Goal: Task Accomplishment & Management: Use online tool/utility

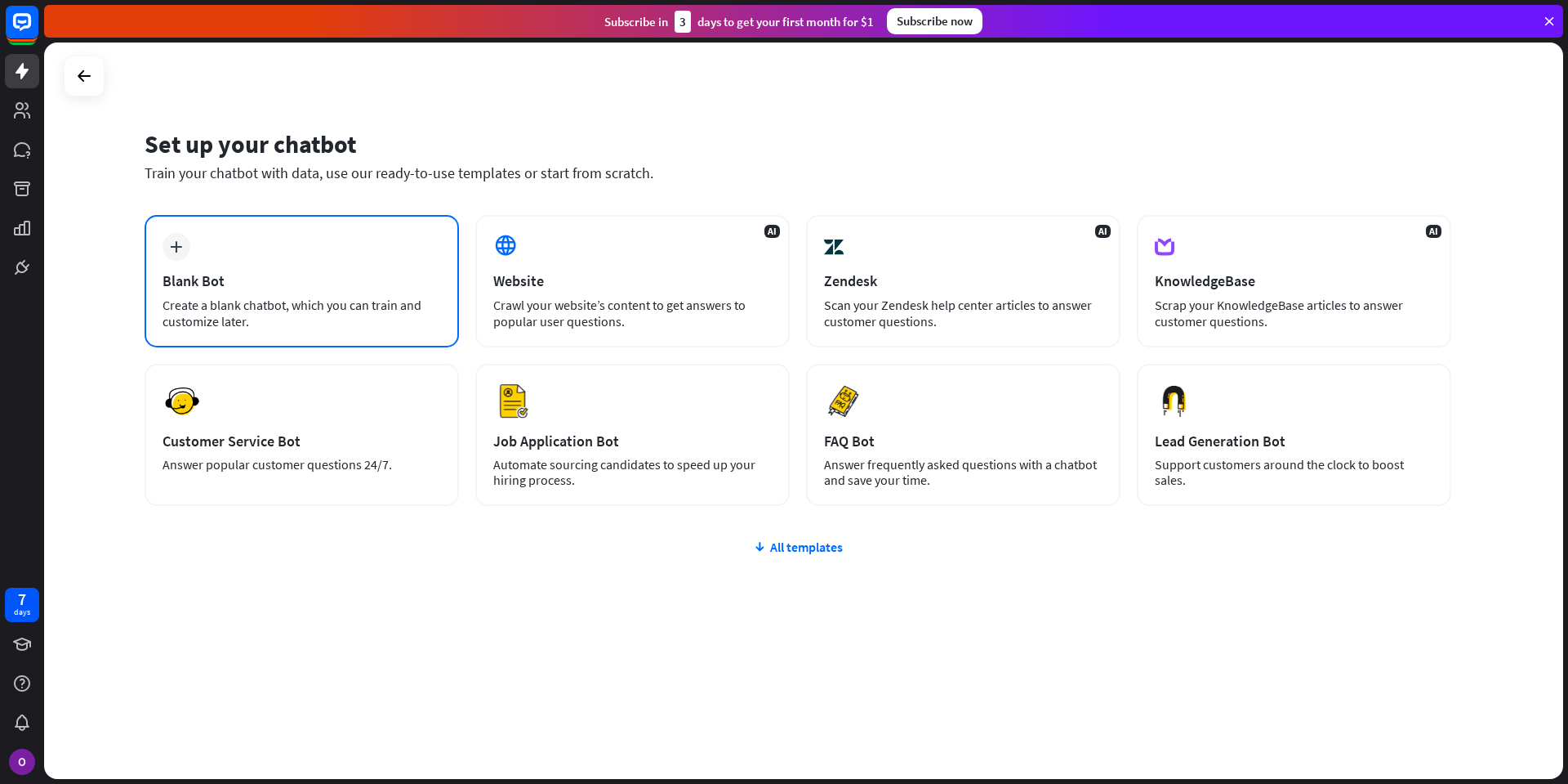
click at [316, 273] on div "Blank Bot" at bounding box center [301, 280] width 278 height 18
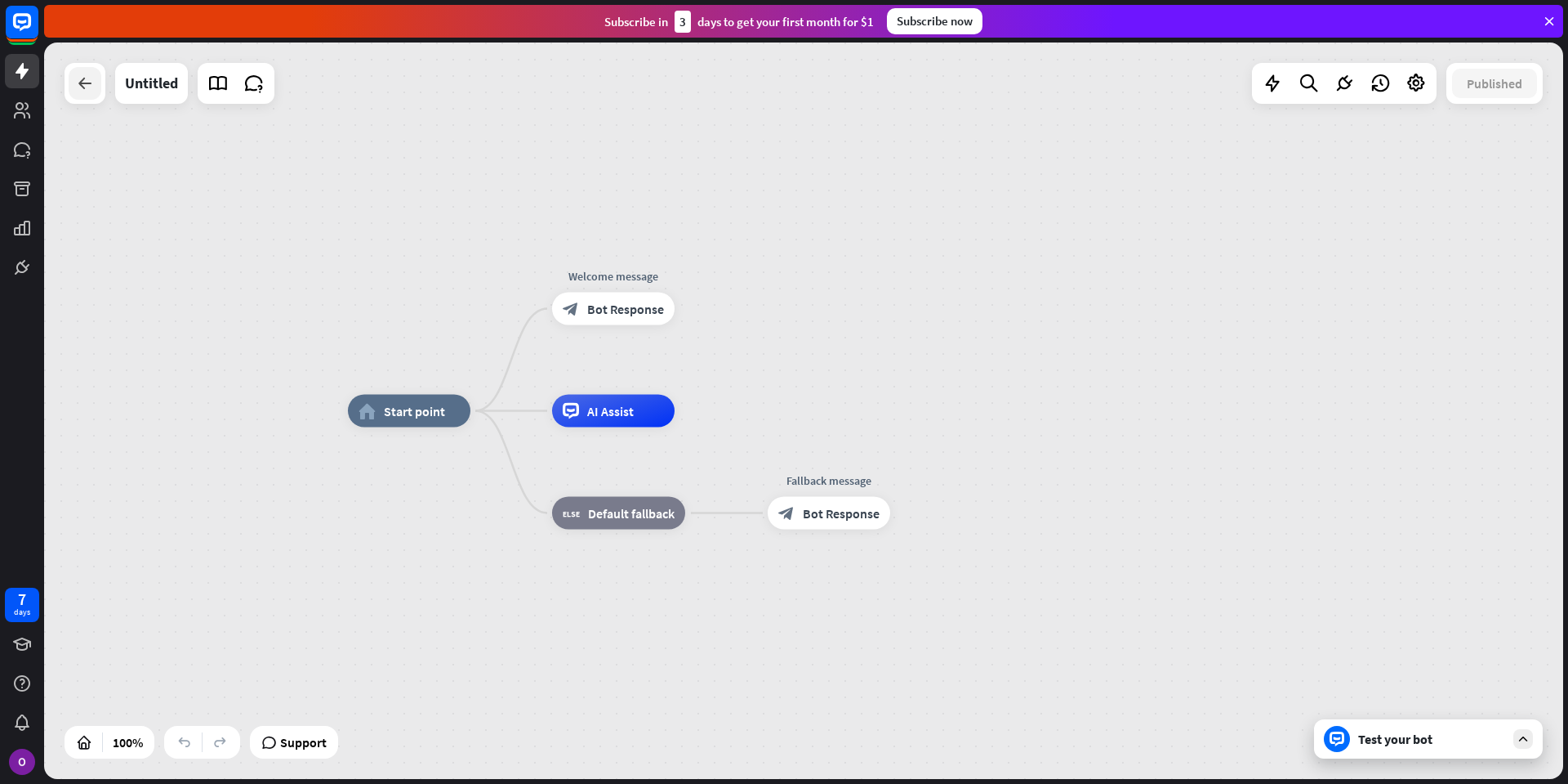
click at [82, 84] on icon at bounding box center [84, 83] width 19 height 19
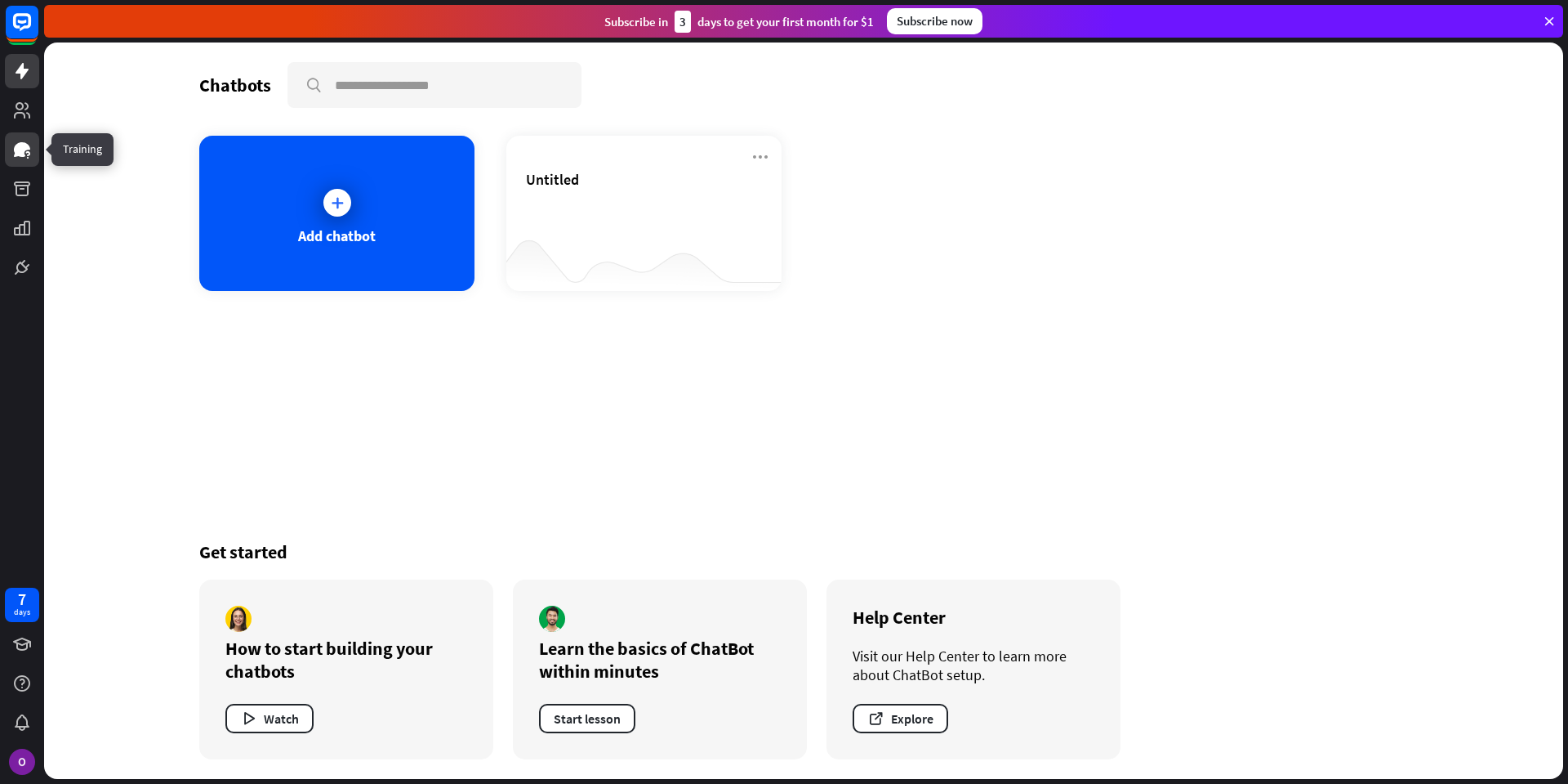
click at [25, 153] on icon at bounding box center [22, 149] width 19 height 19
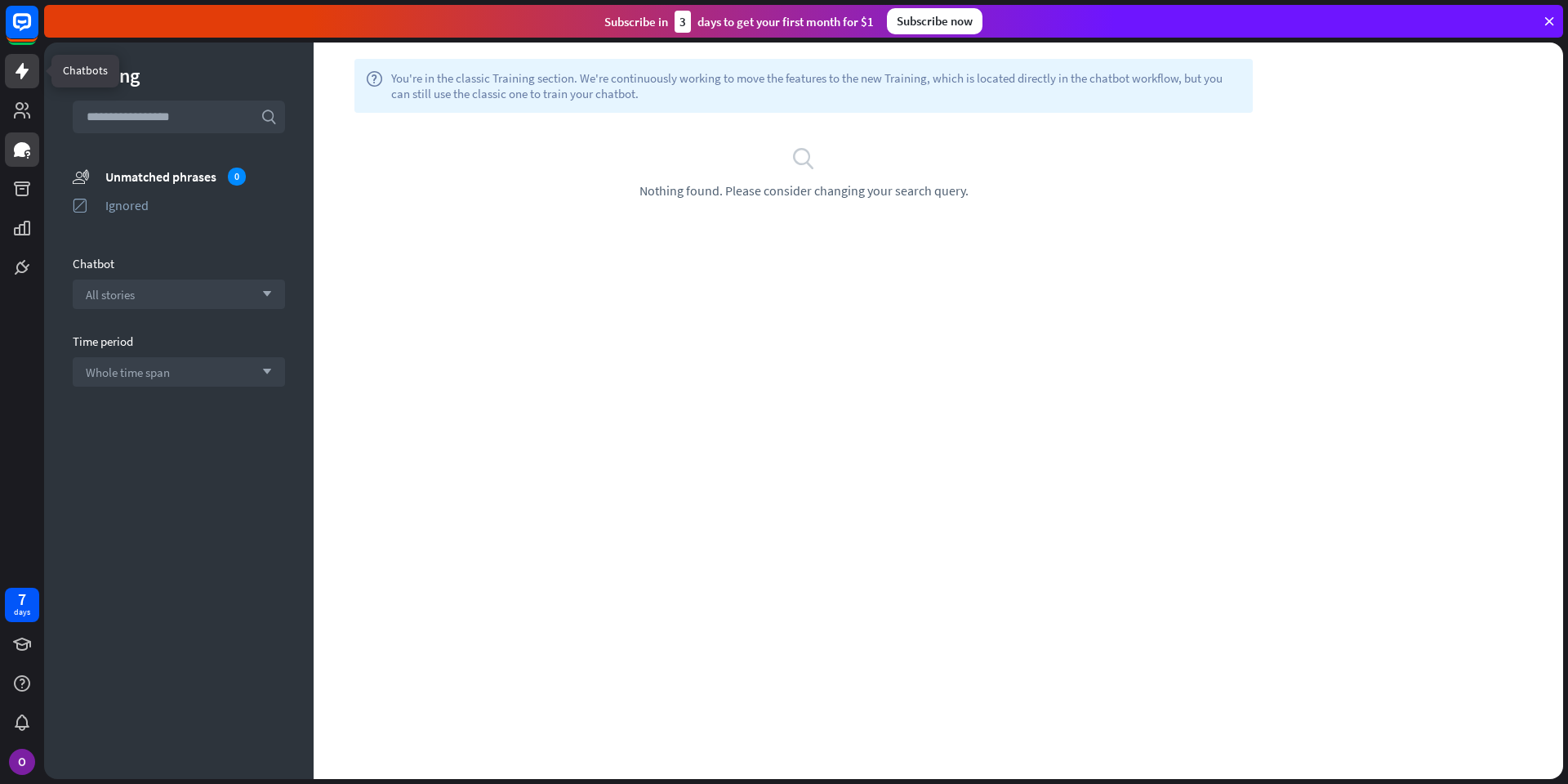
click at [19, 64] on icon at bounding box center [22, 70] width 19 height 19
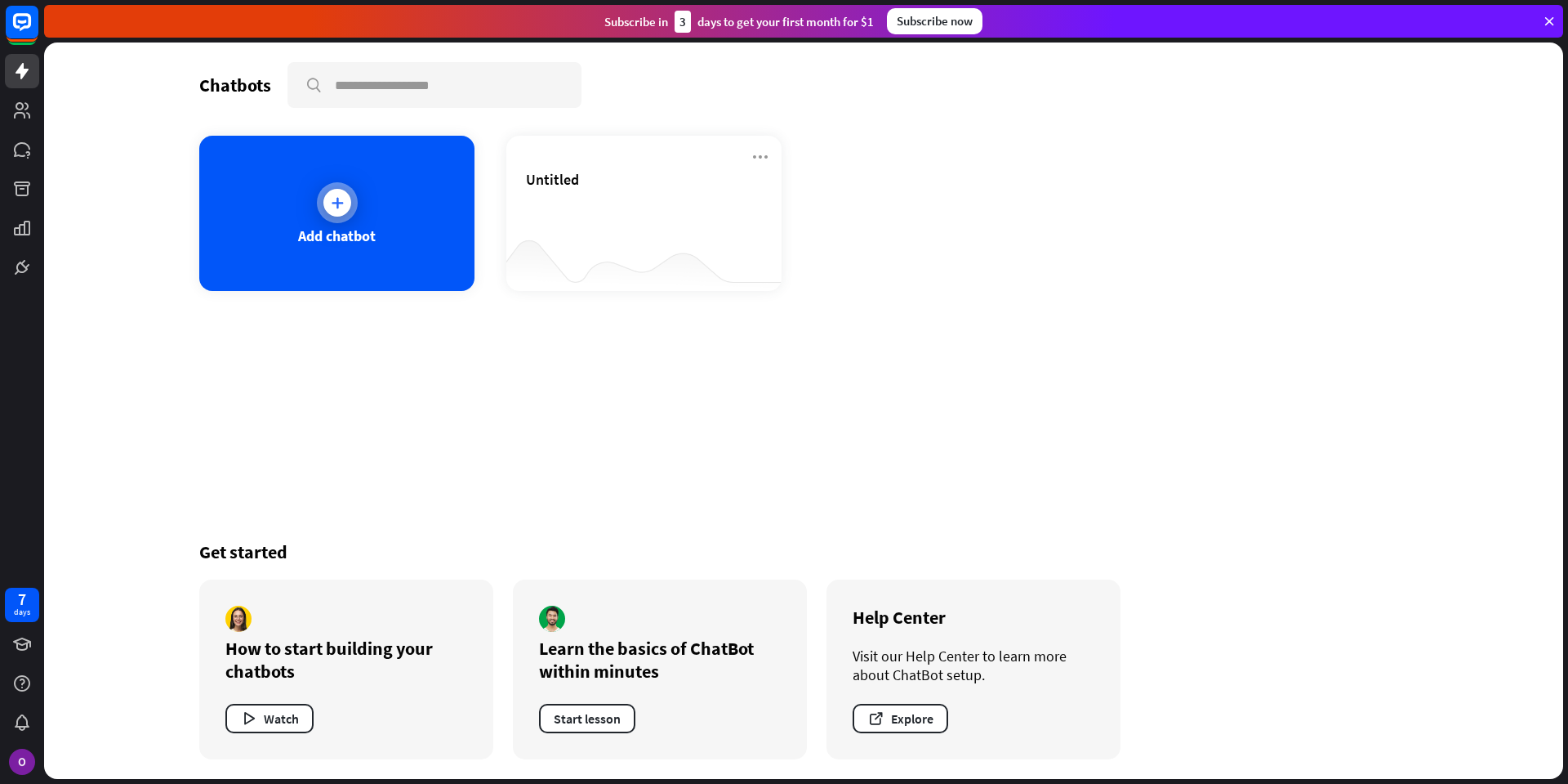
click at [343, 208] on icon at bounding box center [338, 202] width 17 height 17
